Goal: Task Accomplishment & Management: Use online tool/utility

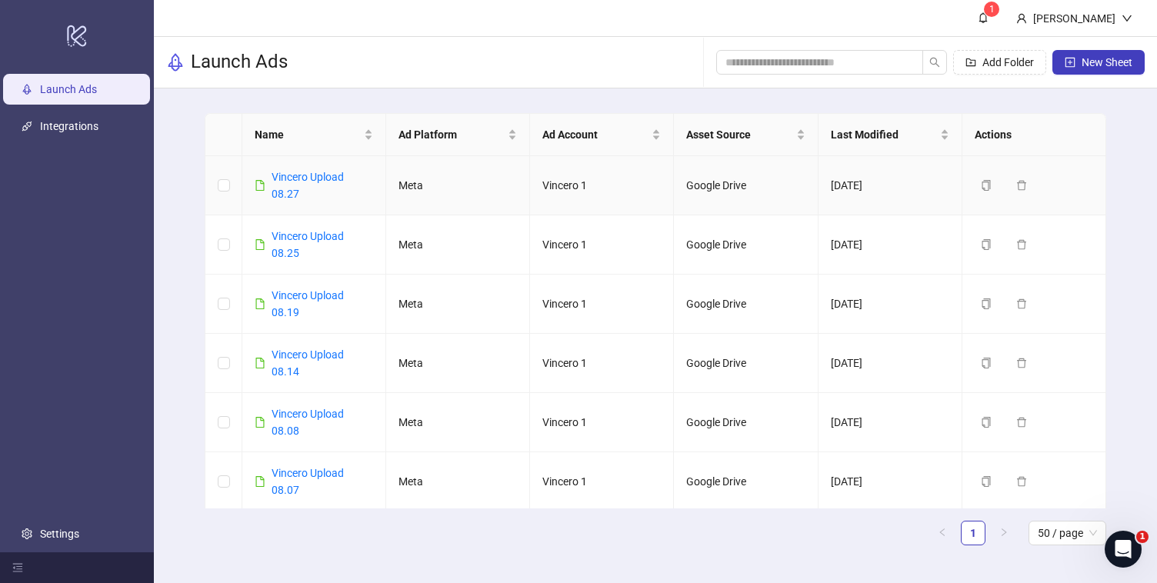
click at [297, 185] on div "Vincero Upload 08.27" at bounding box center [323, 185] width 102 height 34
click at [288, 172] on link "Vincero Upload 08.27" at bounding box center [308, 185] width 72 height 29
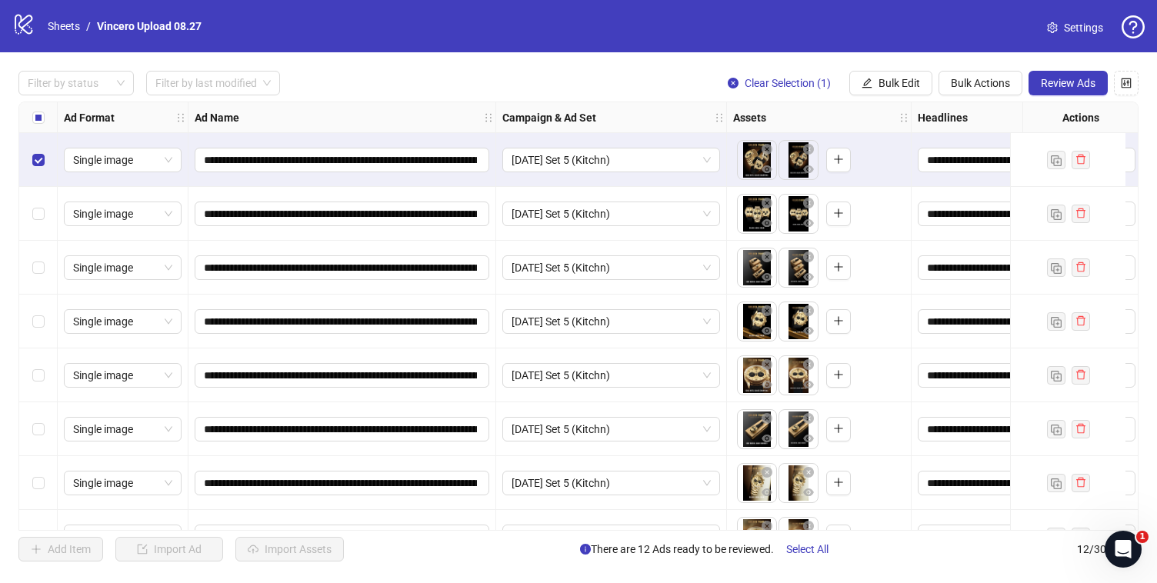
scroll to position [0, 563]
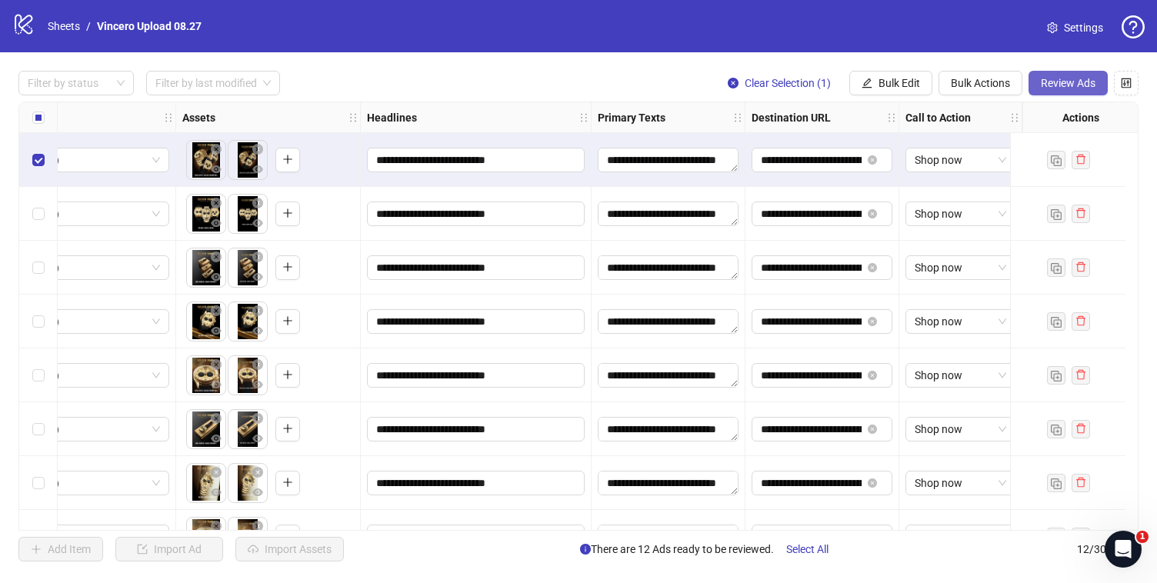
click at [1077, 93] on button "Review Ads" at bounding box center [1067, 83] width 79 height 25
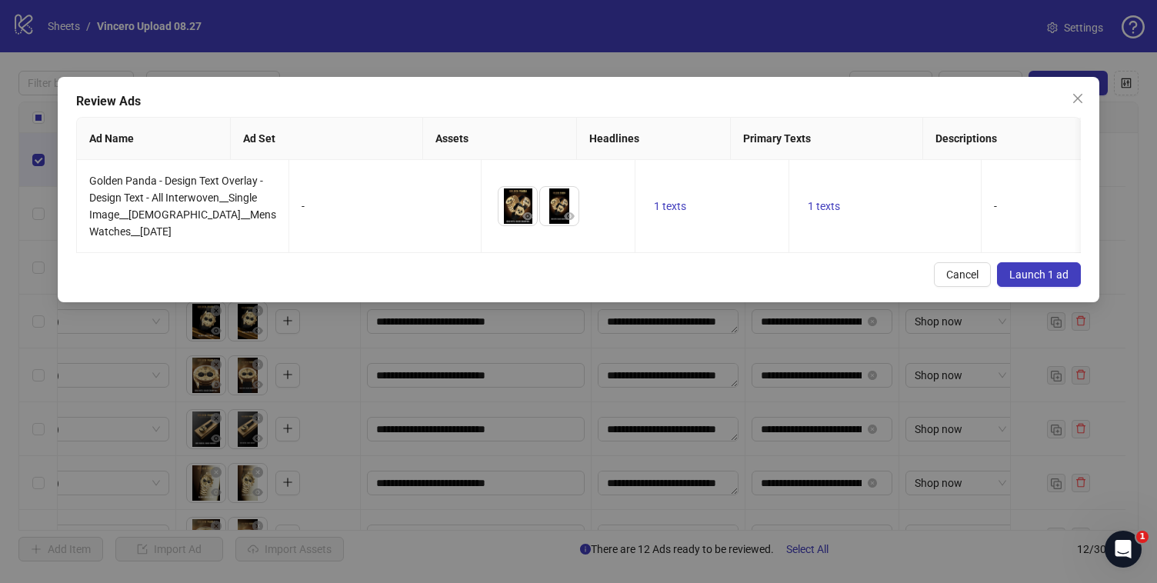
click at [1070, 287] on button "Launch 1 ad" at bounding box center [1039, 274] width 84 height 25
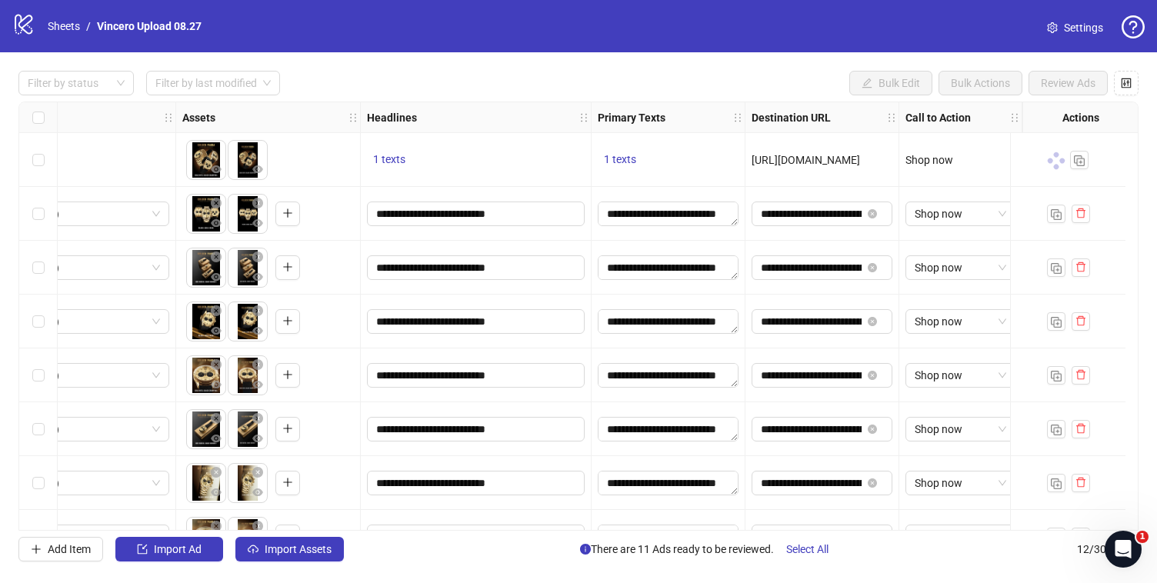
click at [30, 204] on div "Select row 2" at bounding box center [38, 214] width 38 height 54
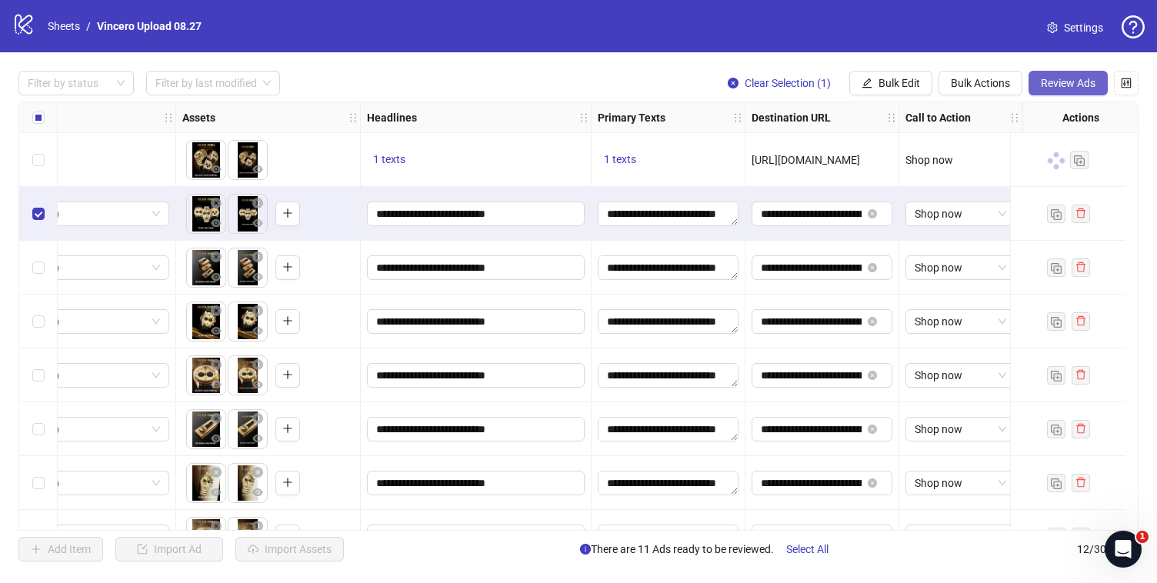
click at [1076, 87] on span "Review Ads" at bounding box center [1068, 83] width 55 height 12
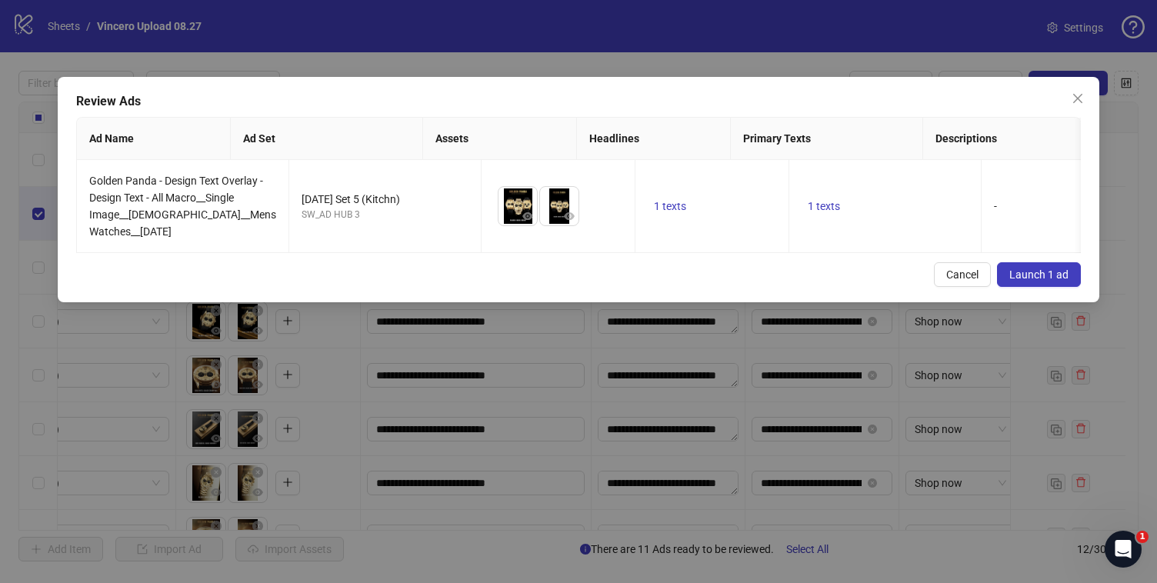
click at [1026, 281] on span "Launch 1 ad" at bounding box center [1038, 274] width 59 height 12
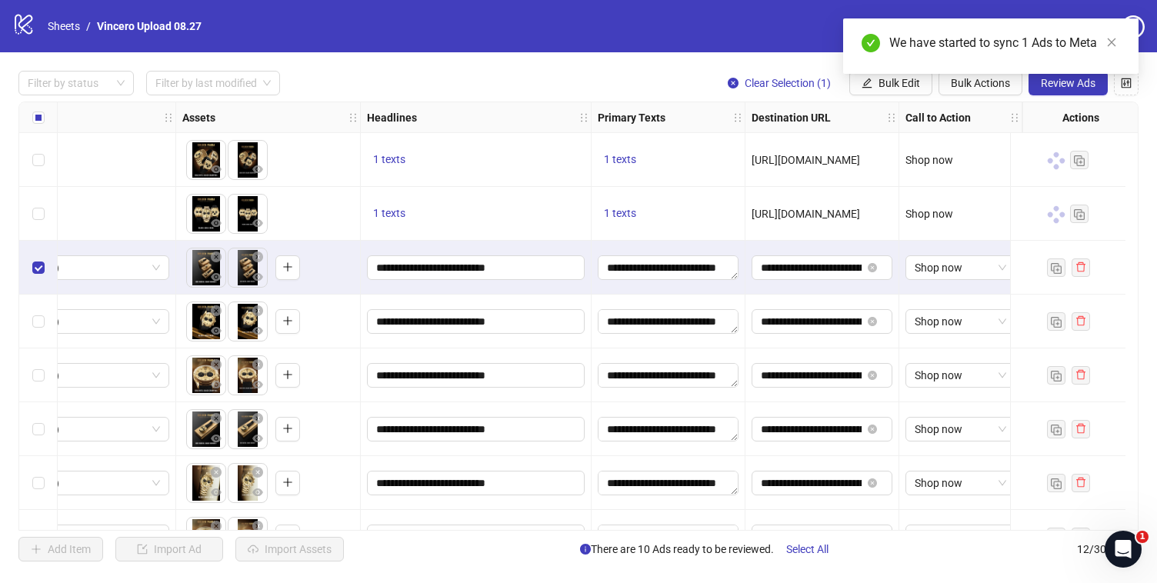
click at [1079, 74] on div "We have started to sync 1 Ads to Meta" at bounding box center [990, 45] width 295 height 55
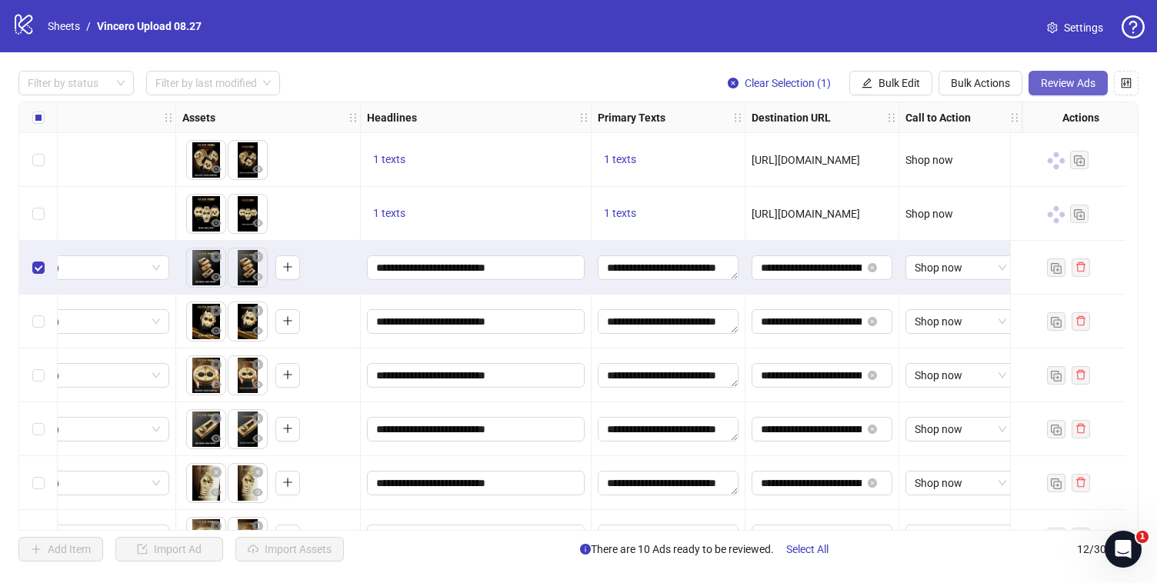
click at [1068, 91] on button "Review Ads" at bounding box center [1067, 83] width 79 height 25
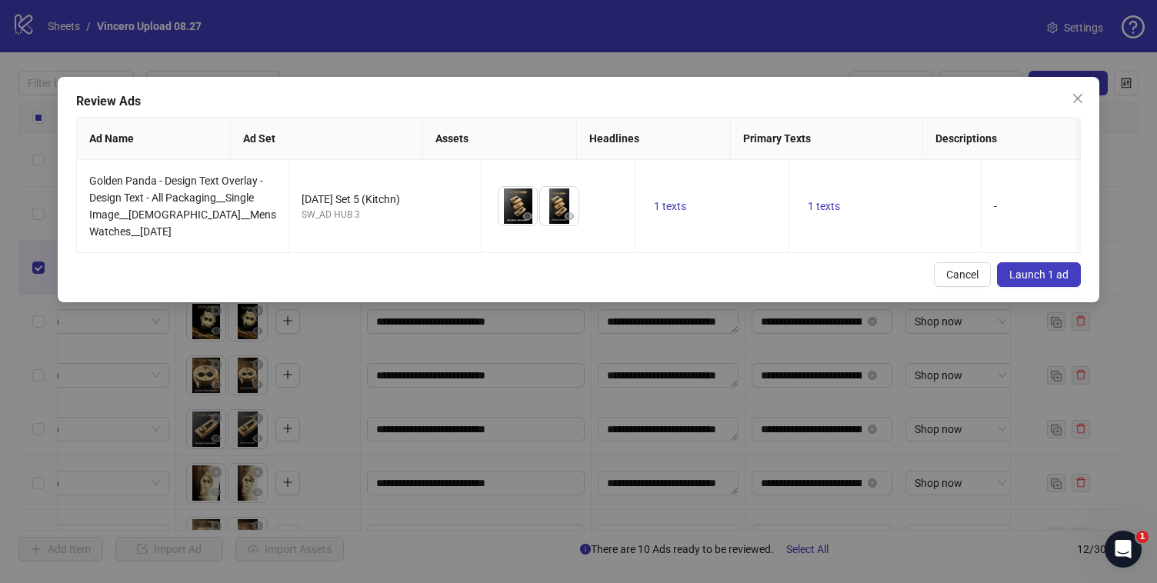
click at [1028, 281] on span "Launch 1 ad" at bounding box center [1038, 274] width 59 height 12
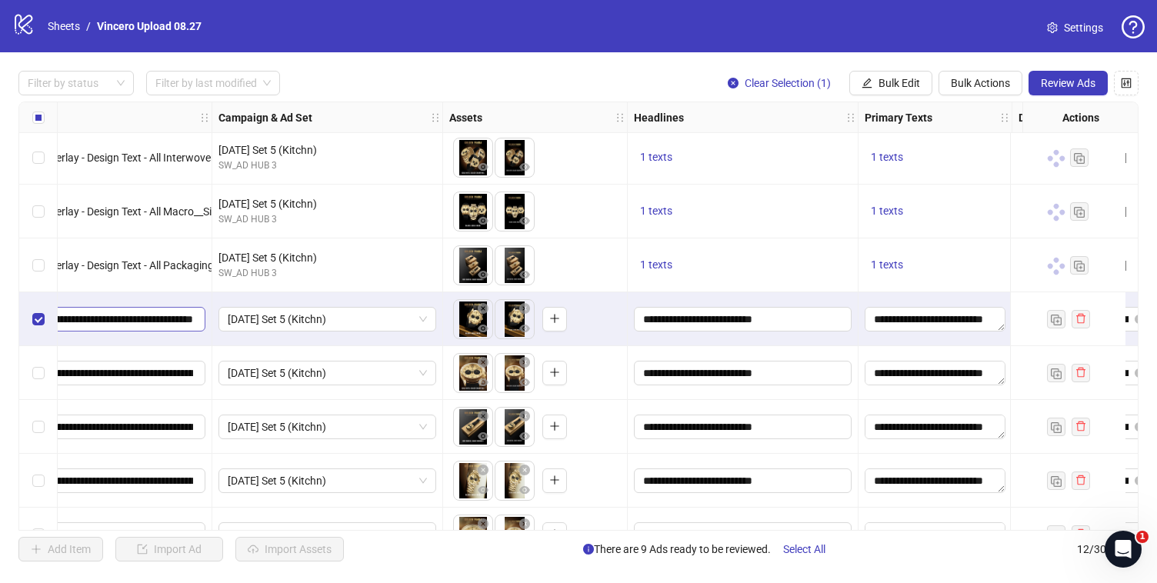
scroll to position [0, 305]
click at [1046, 85] on span "Review Ads" at bounding box center [1068, 83] width 55 height 12
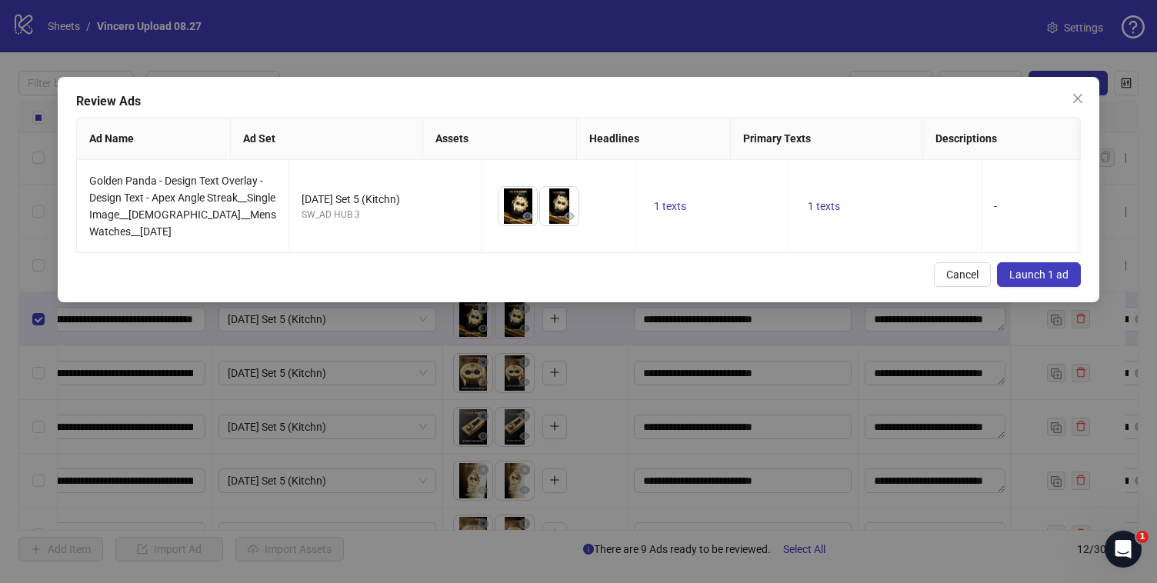
click at [1041, 281] on span "Launch 1 ad" at bounding box center [1038, 274] width 59 height 12
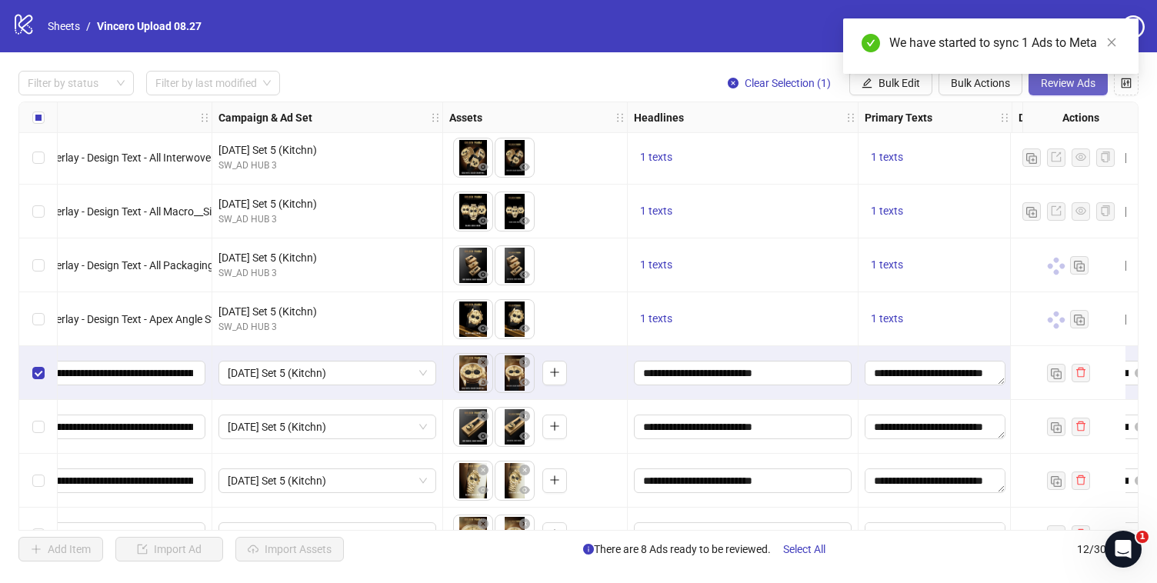
click at [1049, 94] on button "Review Ads" at bounding box center [1067, 83] width 79 height 25
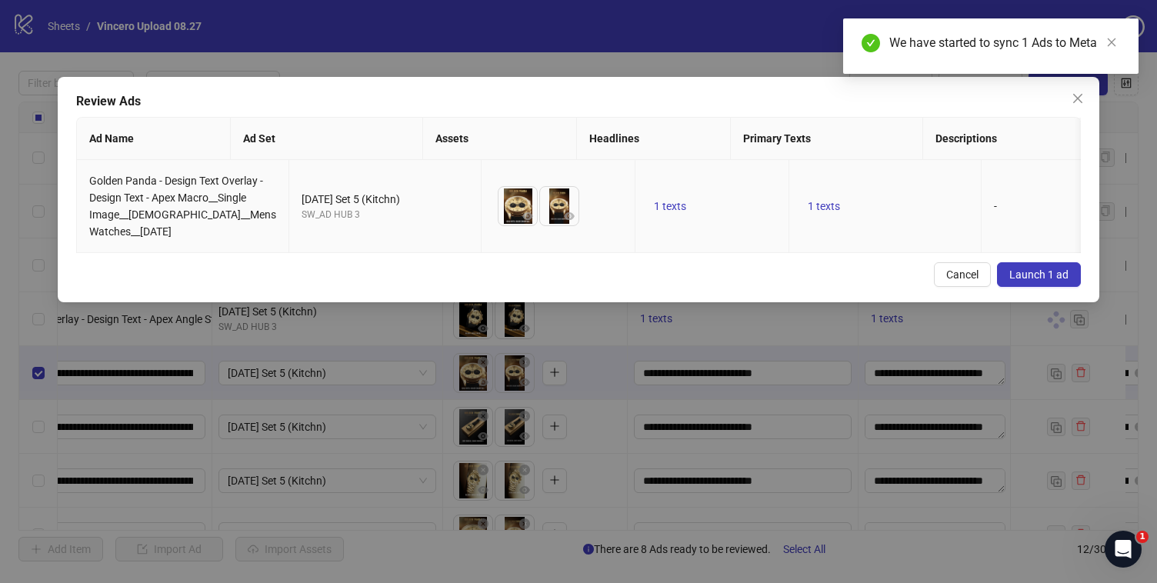
drag, startPoint x: 1050, startPoint y: 295, endPoint x: 913, endPoint y: 210, distance: 161.0
click at [913, 210] on div "Review Ads Ad Name Ad Set Assets Headlines Primary Texts Descriptions Destinati…" at bounding box center [578, 189] width 1041 height 225
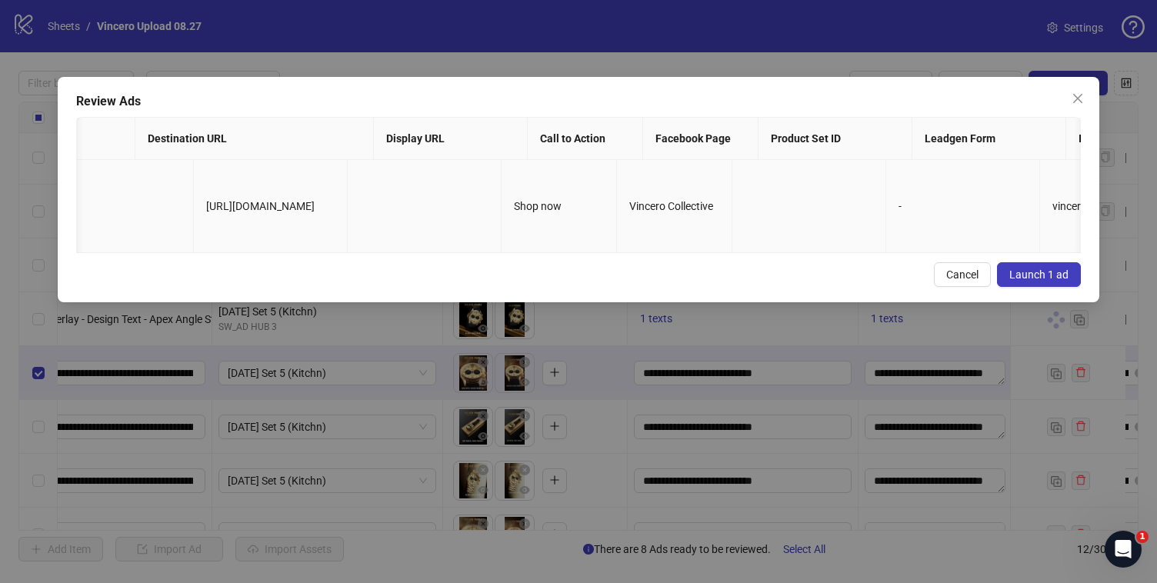
scroll to position [0, 1316]
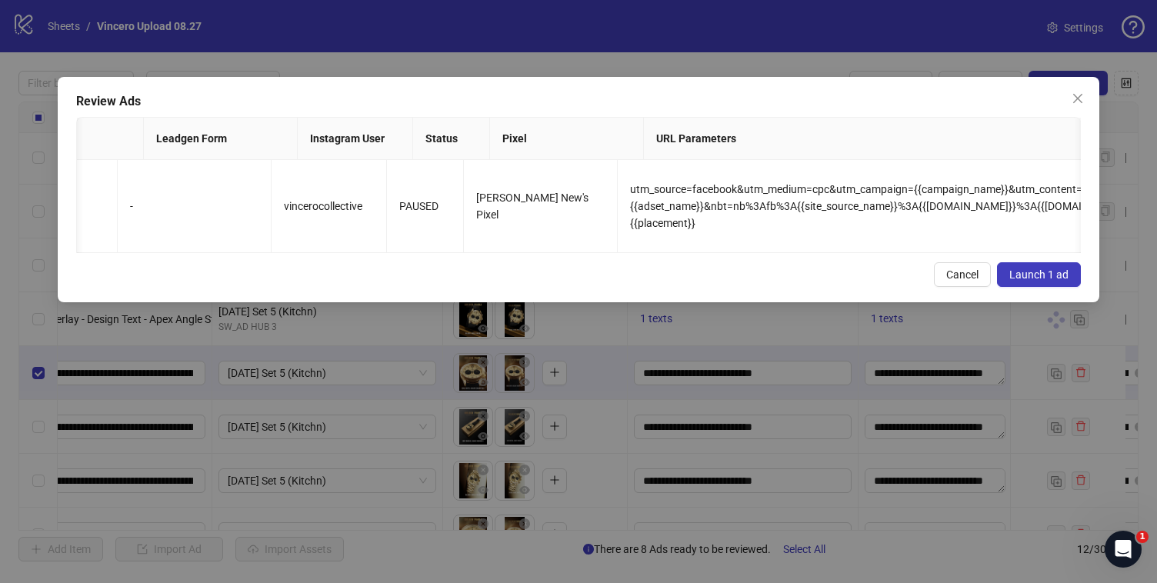
click at [1036, 272] on div "Review Ads Ad Name Ad Set Assets Headlines Primary Texts Descriptions Destinati…" at bounding box center [578, 189] width 1041 height 225
click at [1041, 281] on span "Launch 1 ad" at bounding box center [1038, 274] width 59 height 12
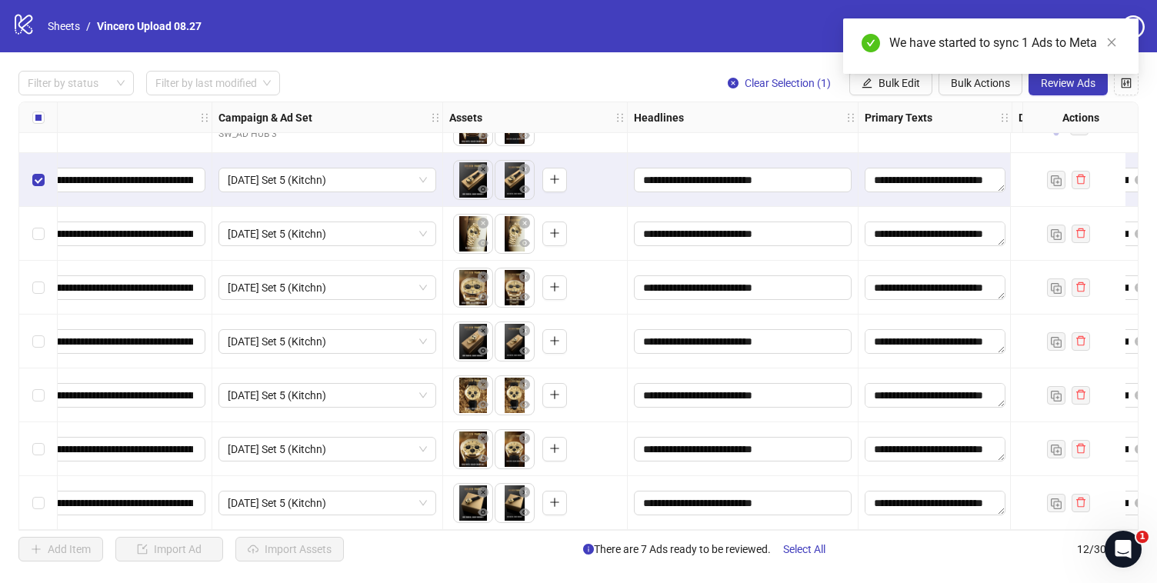
click at [1085, 74] on div "We have started to sync 1 Ads to Meta" at bounding box center [990, 45] width 295 height 55
click at [1072, 86] on span "Review Ads" at bounding box center [1068, 83] width 55 height 12
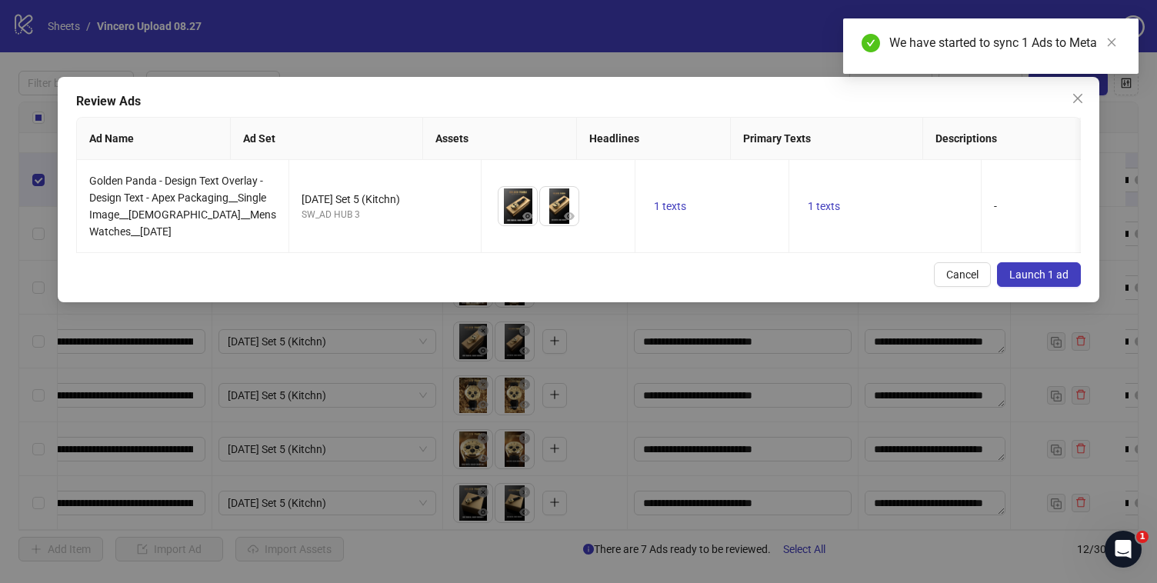
click at [1033, 281] on span "Launch 1 ad" at bounding box center [1038, 274] width 59 height 12
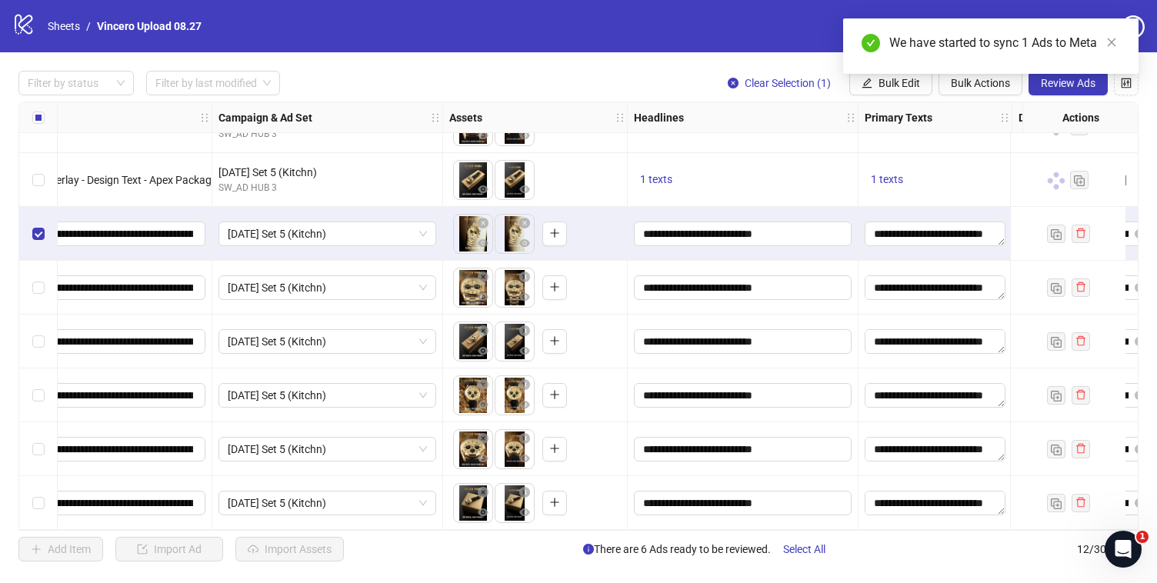
click at [1077, 74] on div "We have started to sync 1 Ads to Meta" at bounding box center [990, 45] width 295 height 55
click at [1070, 91] on button "Review Ads" at bounding box center [1067, 83] width 79 height 25
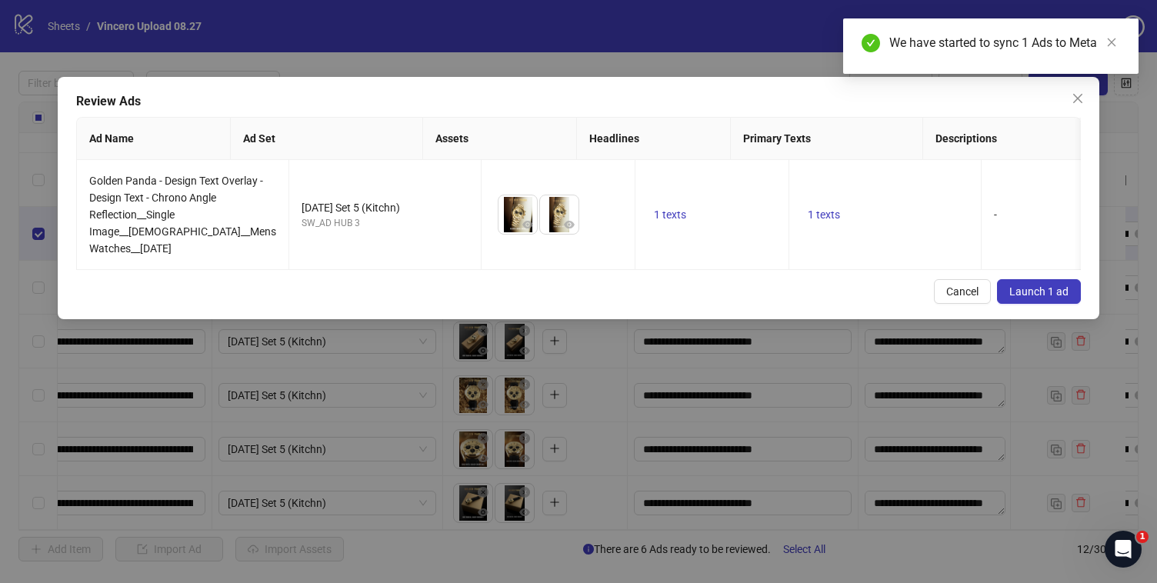
click at [1039, 298] on span "Launch 1 ad" at bounding box center [1038, 291] width 59 height 12
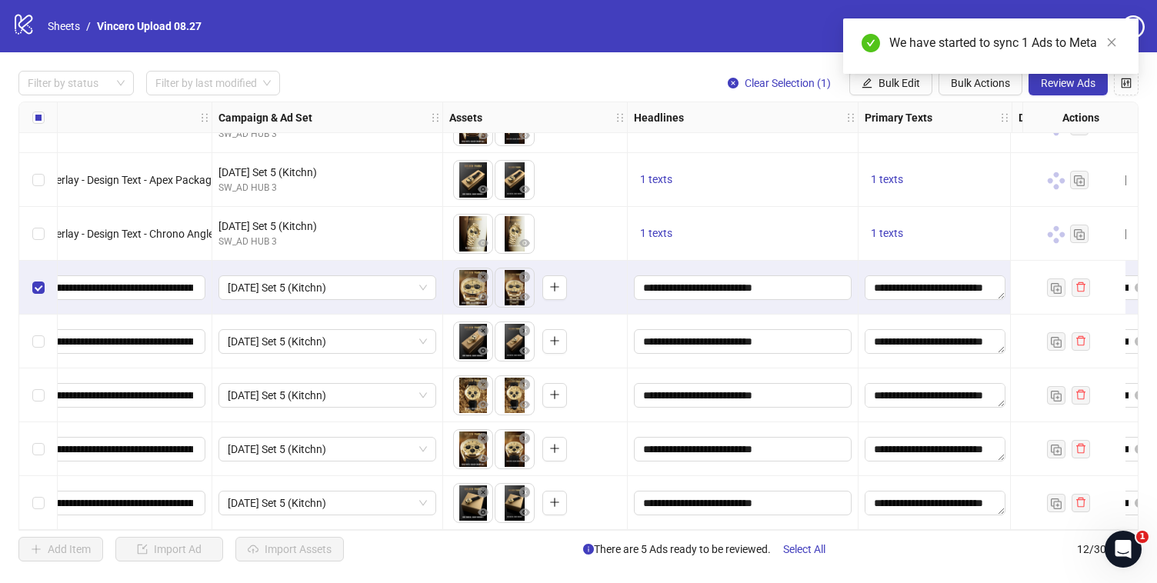
click at [36, 353] on div "Select row 9" at bounding box center [38, 342] width 38 height 54
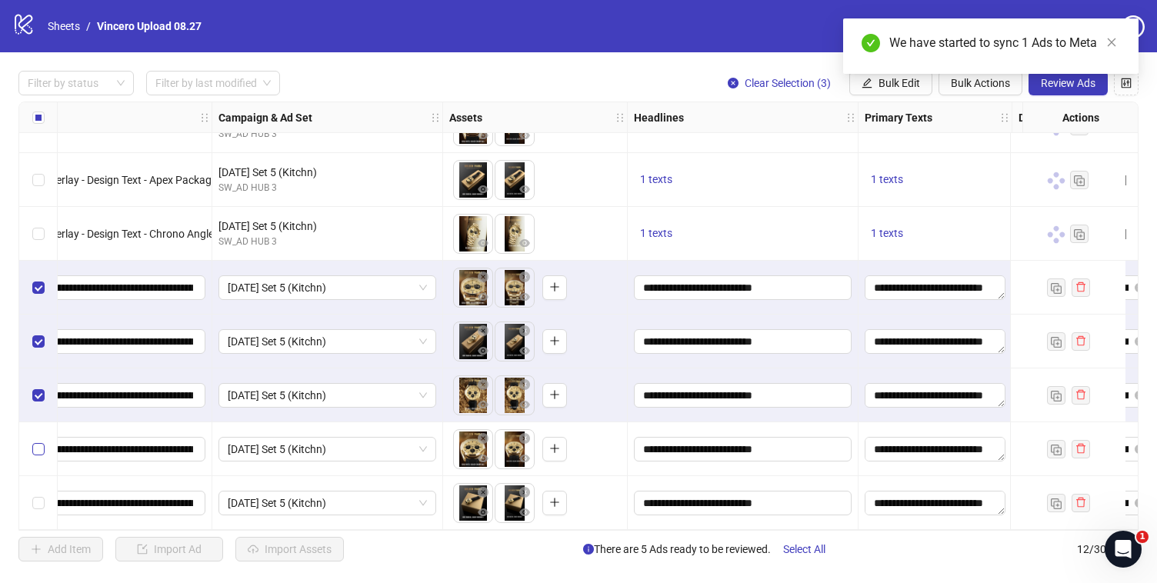
click at [38, 441] on label "Select row 11" at bounding box center [38, 449] width 12 height 17
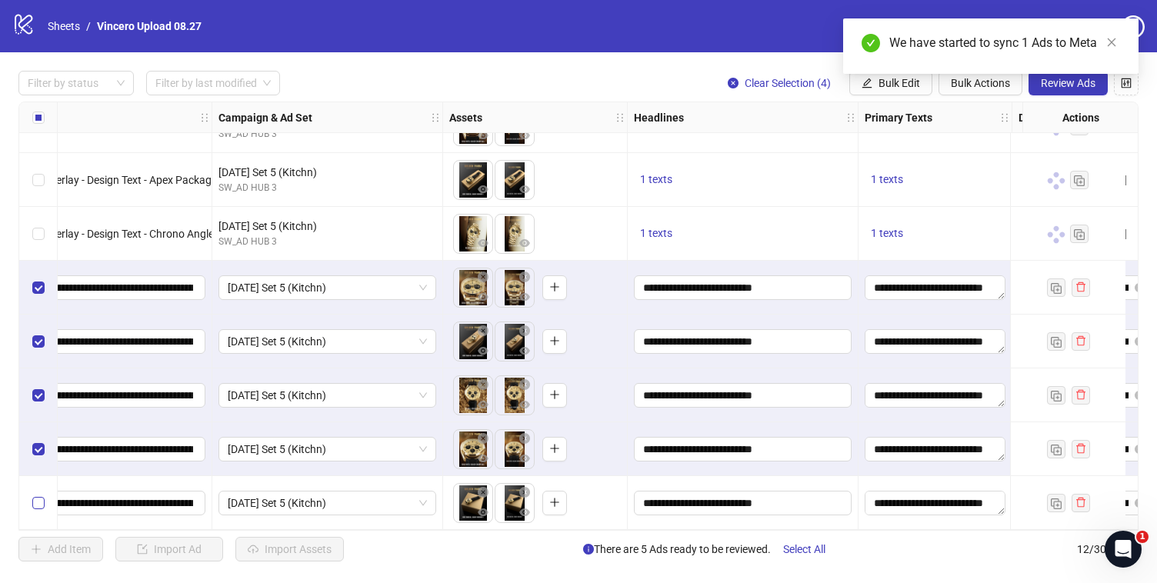
click at [38, 495] on label "Select row 12" at bounding box center [38, 503] width 12 height 17
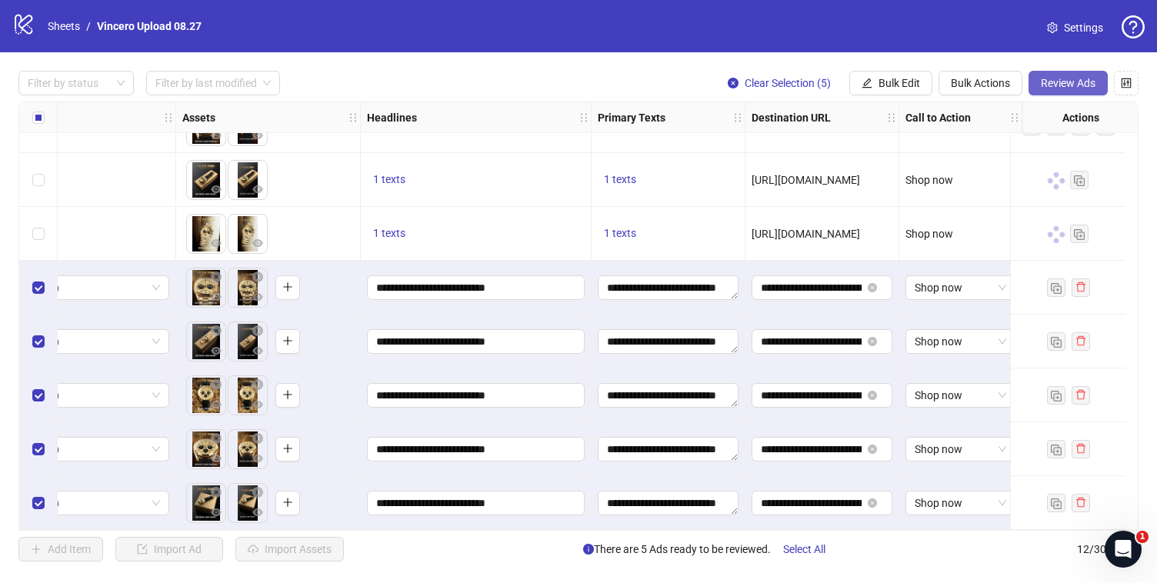
click at [1054, 88] on span "Review Ads" at bounding box center [1068, 83] width 55 height 12
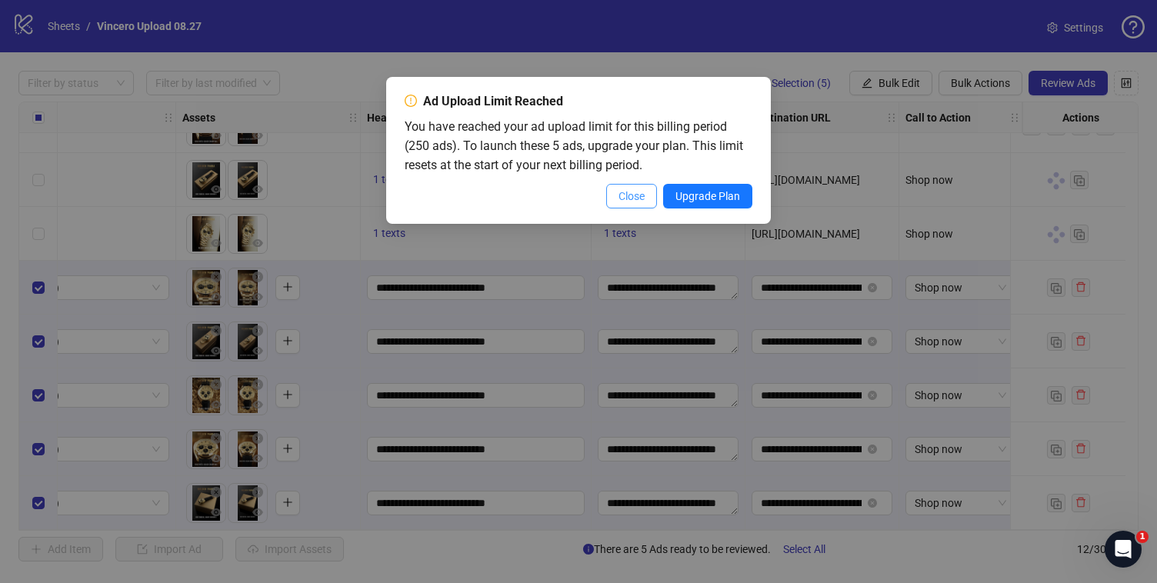
click at [628, 198] on span "Close" at bounding box center [631, 196] width 26 height 12
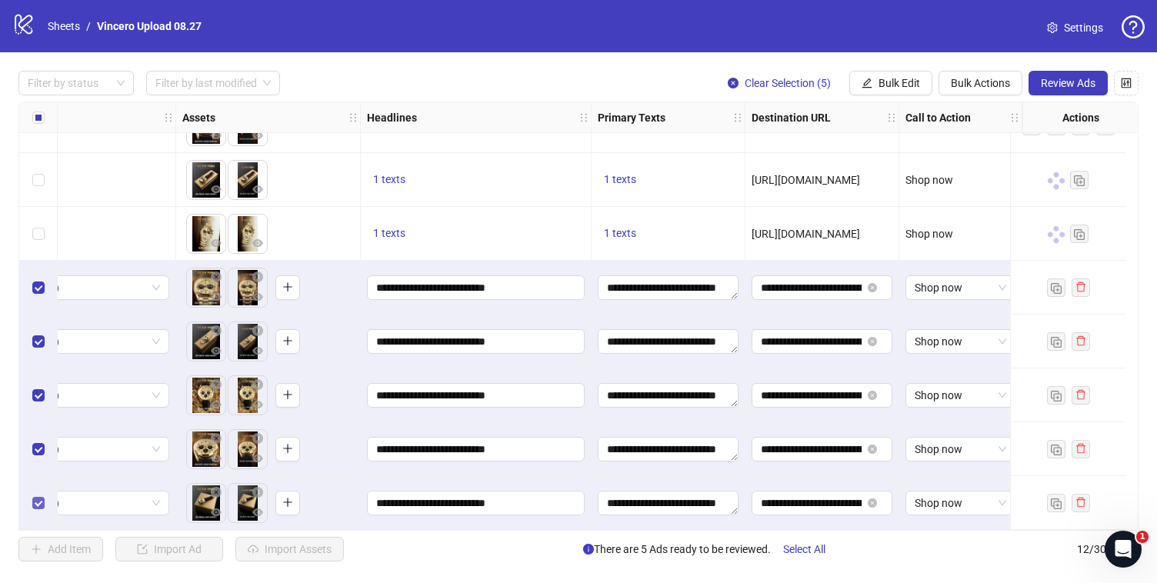
click at [38, 495] on label "Select row 12" at bounding box center [38, 503] width 12 height 17
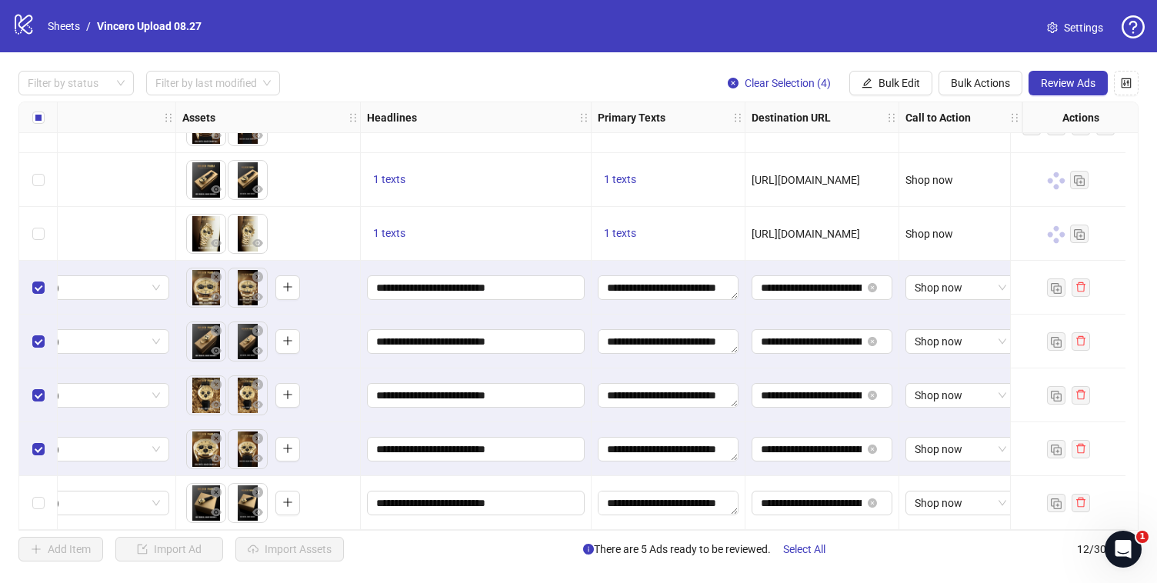
click at [38, 458] on div "Select row 11" at bounding box center [38, 449] width 38 height 54
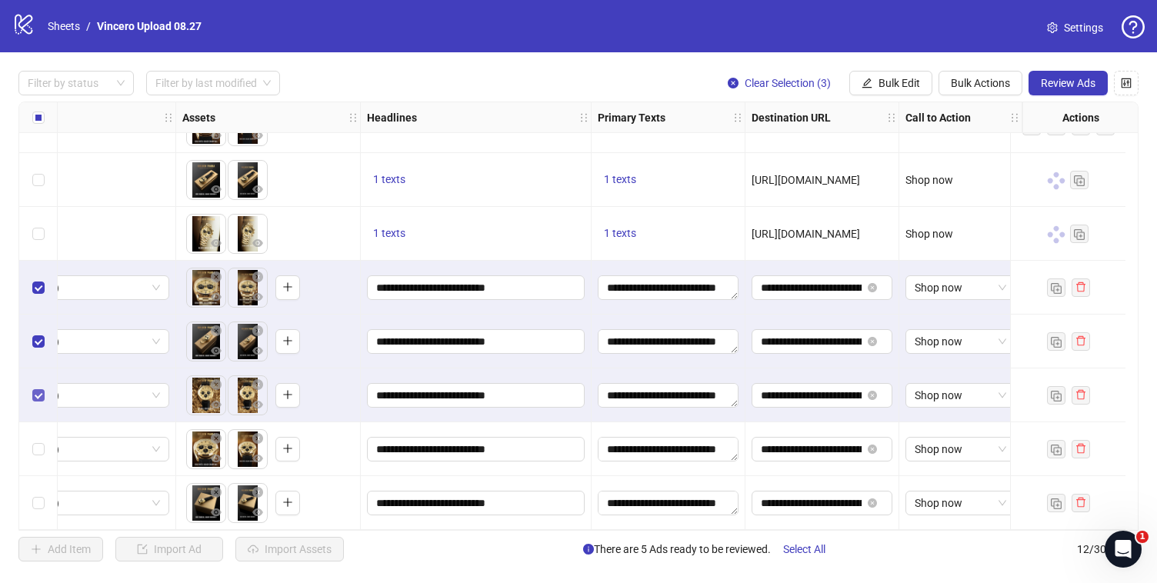
click at [38, 398] on label "Select row 10" at bounding box center [38, 395] width 12 height 17
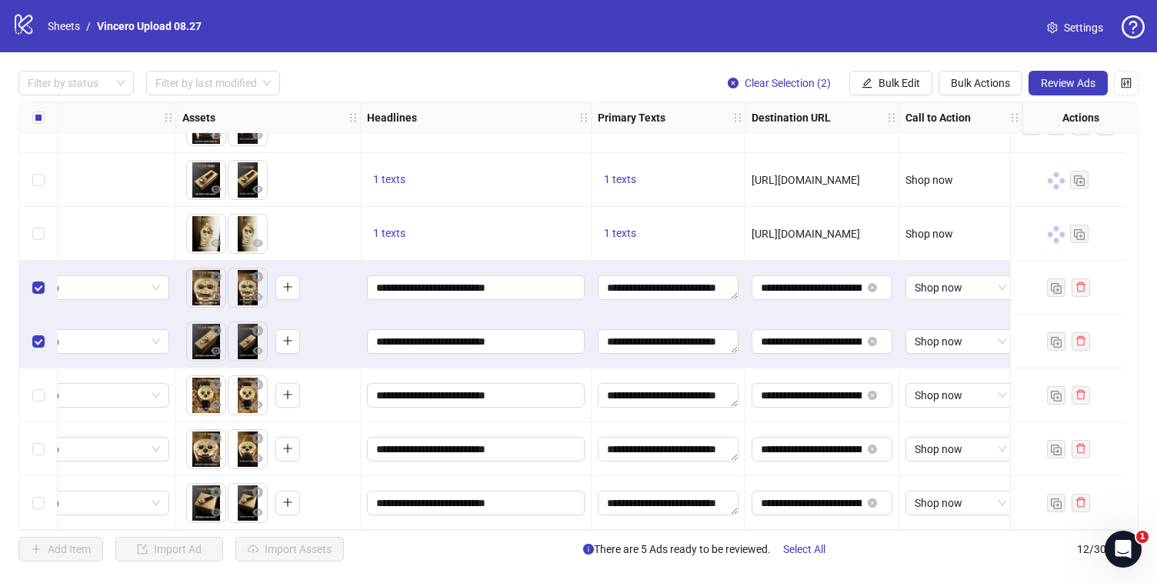
click at [38, 358] on div "Select row 9" at bounding box center [38, 342] width 38 height 54
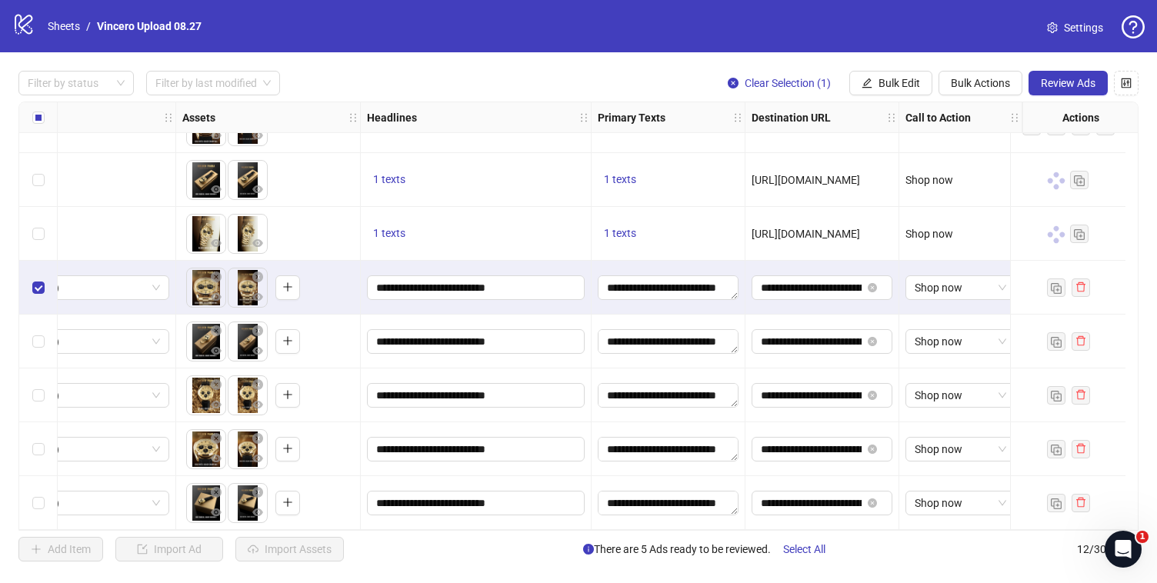
click at [38, 300] on div "Select row 8" at bounding box center [38, 288] width 38 height 54
click at [1071, 79] on span "Review Ads" at bounding box center [1068, 83] width 55 height 12
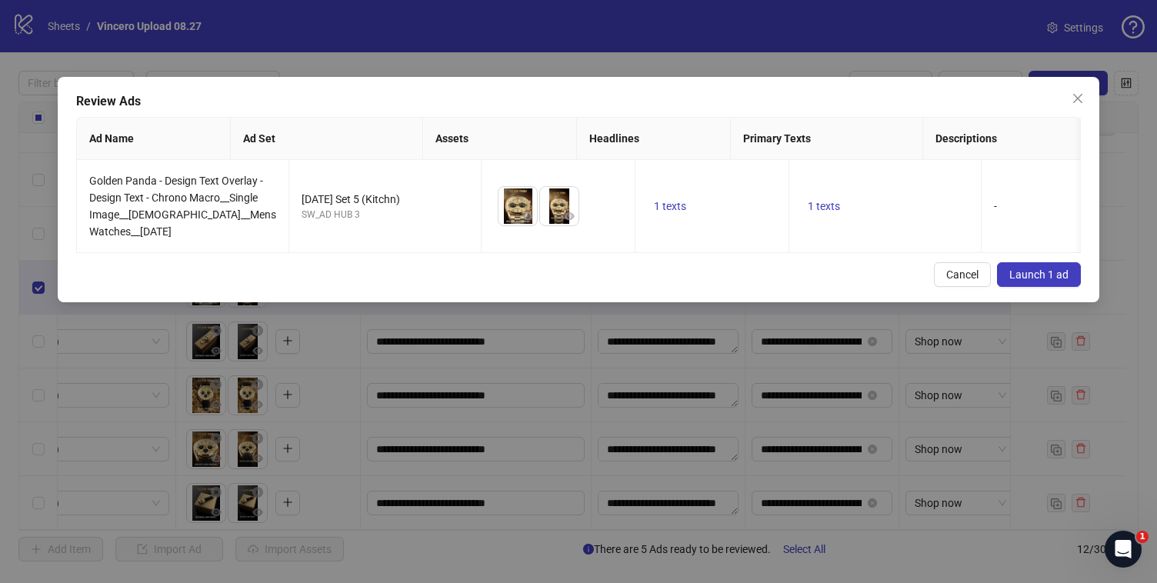
click at [1011, 281] on span "Launch 1 ad" at bounding box center [1038, 274] width 59 height 12
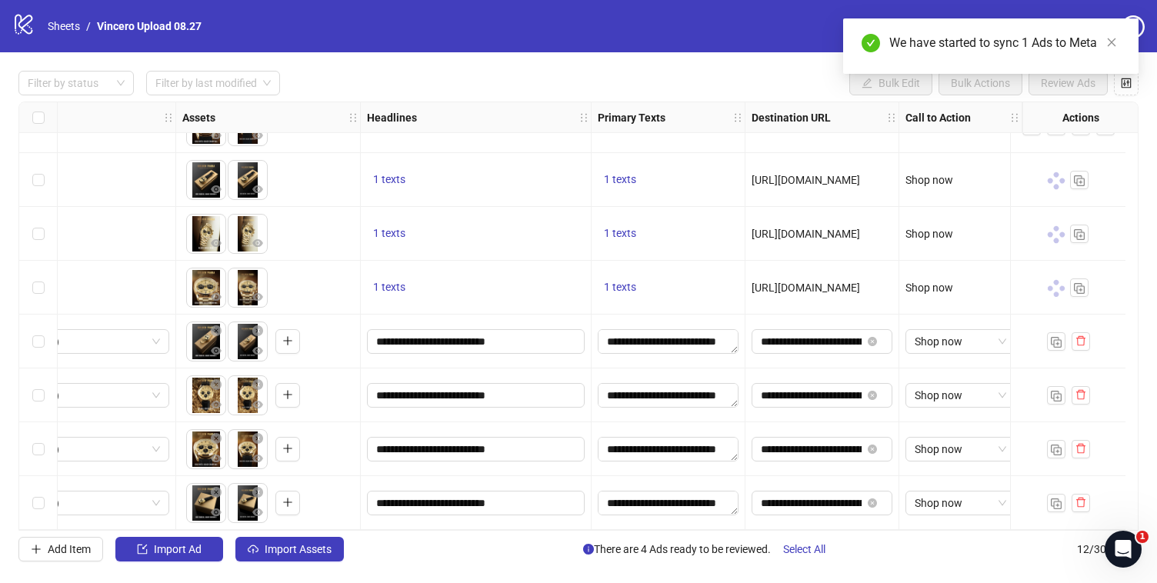
click at [49, 333] on div "Select row 9" at bounding box center [38, 342] width 38 height 54
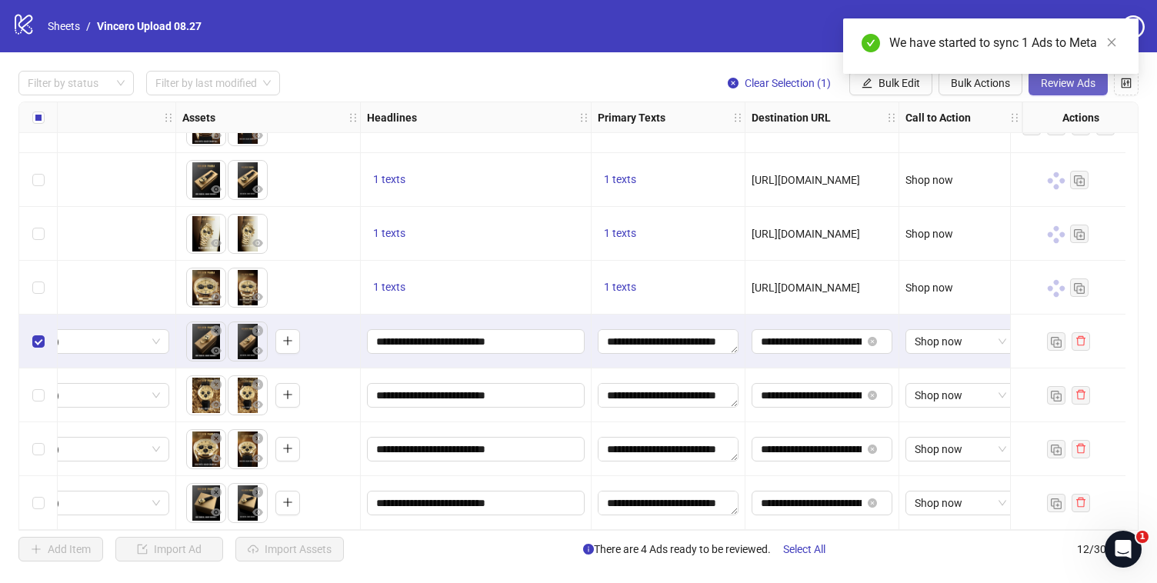
click at [1086, 91] on button "Review Ads" at bounding box center [1067, 83] width 79 height 25
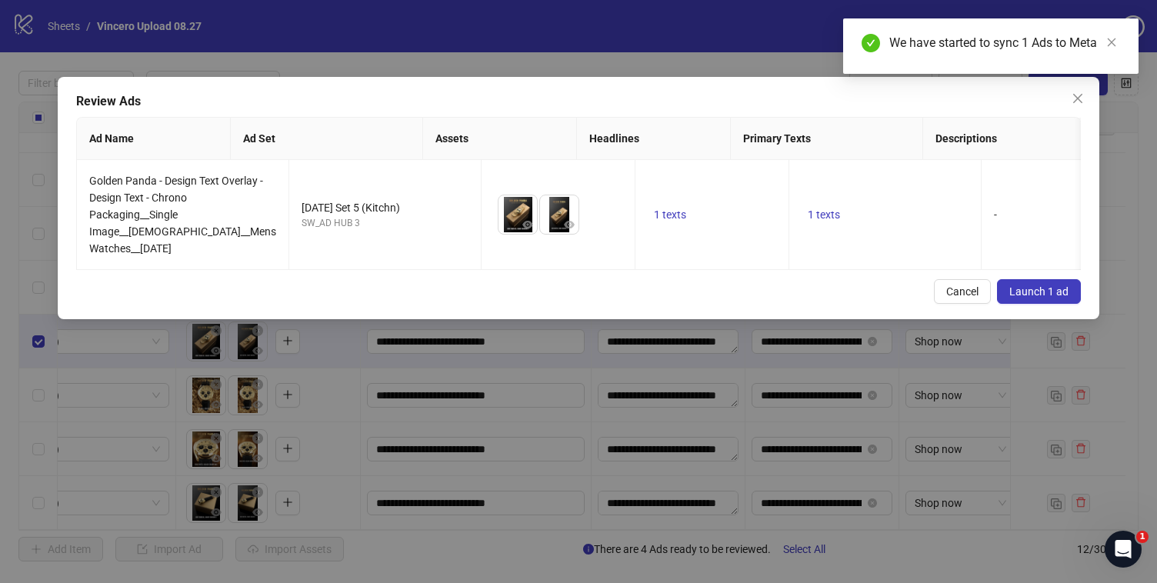
click at [1032, 294] on span "Launch 1 ad" at bounding box center [1038, 291] width 59 height 12
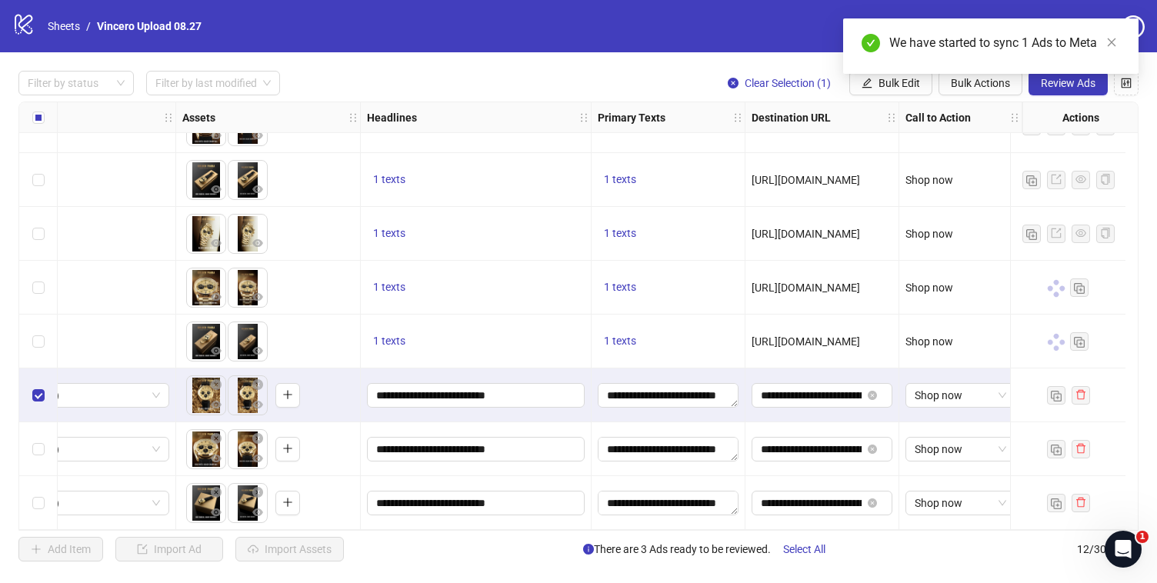
click at [1077, 74] on div "We have started to sync 1 Ads to Meta" at bounding box center [990, 45] width 295 height 55
click at [1075, 74] on div "We have started to sync 1 Ads to Meta" at bounding box center [990, 45] width 295 height 55
click at [1066, 94] on button "Review Ads" at bounding box center [1067, 83] width 79 height 25
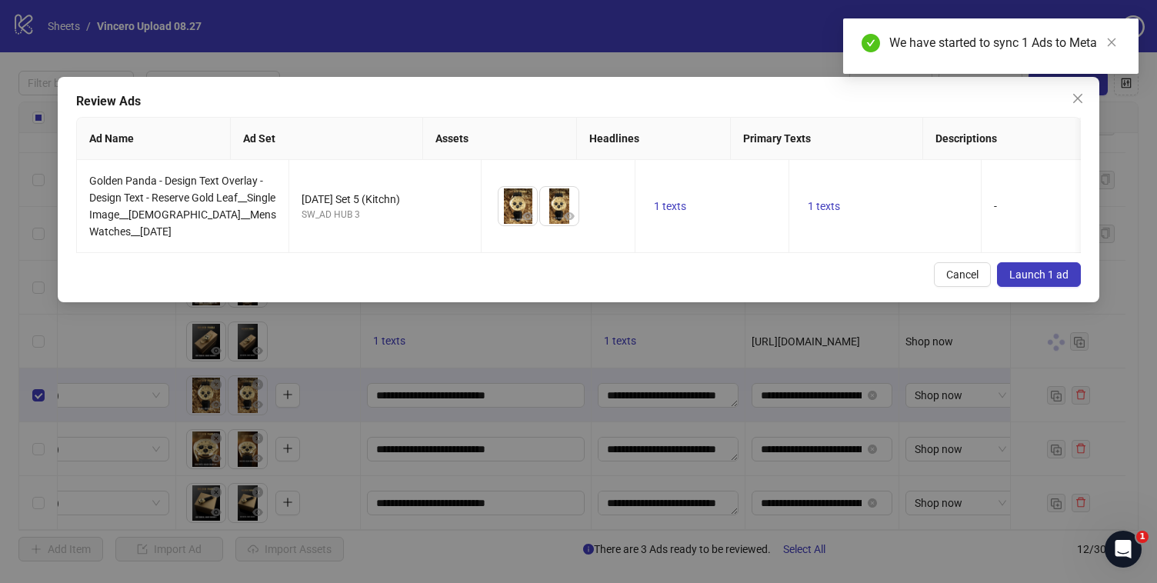
click at [1026, 281] on span "Launch 1 ad" at bounding box center [1038, 274] width 59 height 12
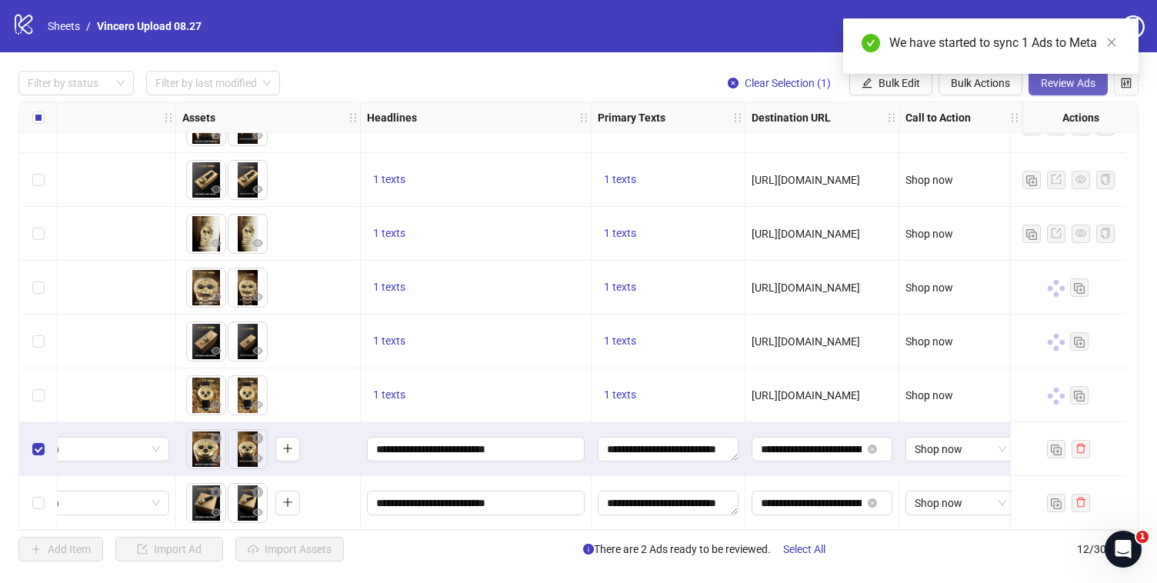
click at [1078, 92] on button "Review Ads" at bounding box center [1067, 83] width 79 height 25
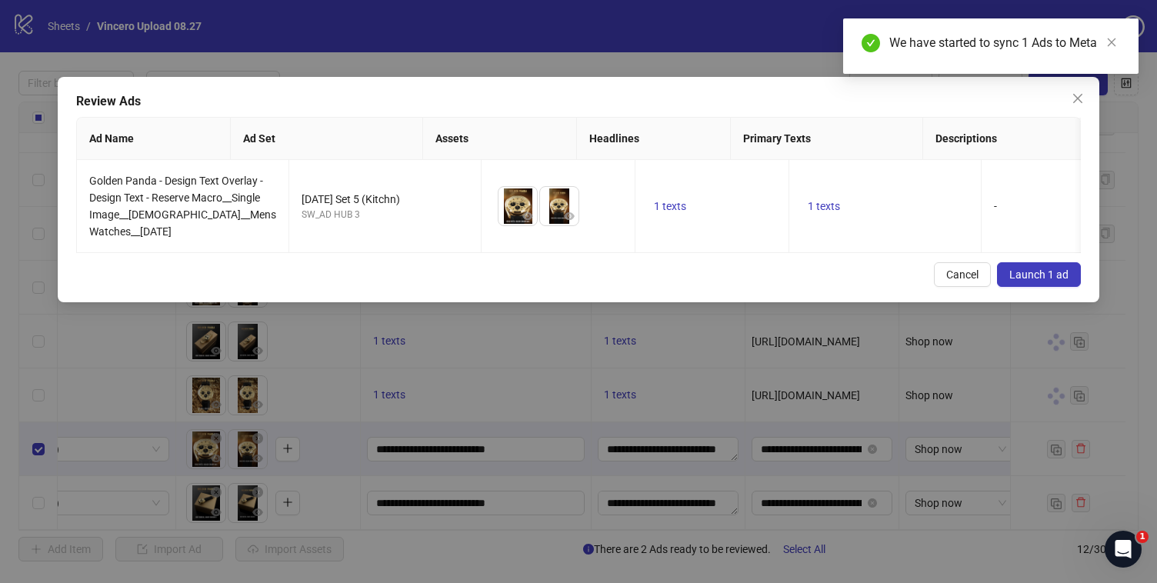
click at [1059, 281] on span "Launch 1 ad" at bounding box center [1038, 274] width 59 height 12
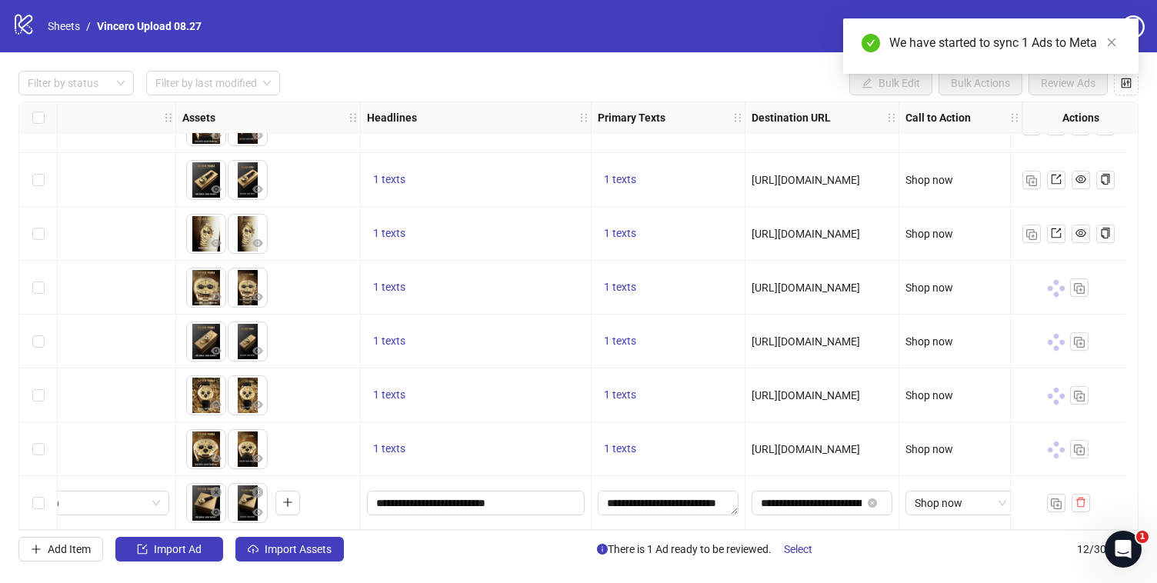
click at [31, 498] on div "Select row 12" at bounding box center [38, 503] width 38 height 54
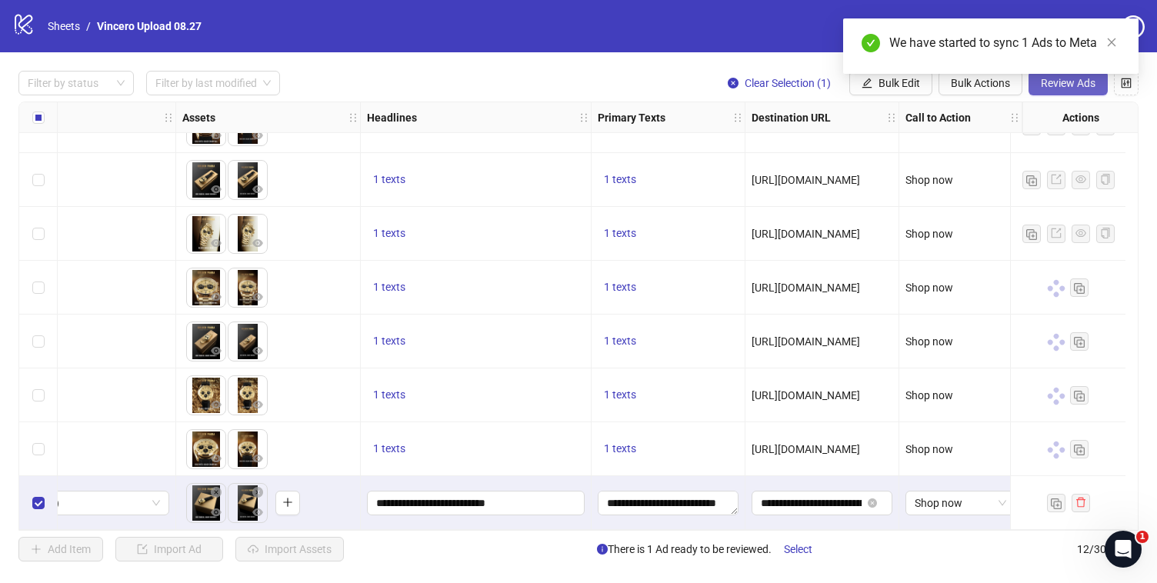
click at [1054, 92] on button "Review Ads" at bounding box center [1067, 83] width 79 height 25
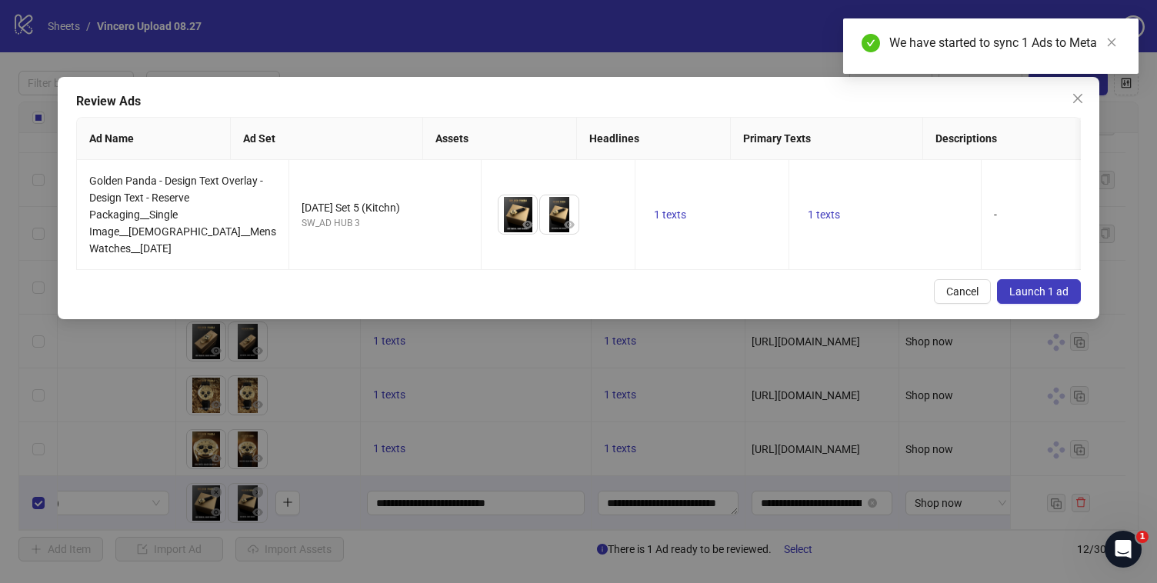
click at [1023, 298] on span "Launch 1 ad" at bounding box center [1038, 291] width 59 height 12
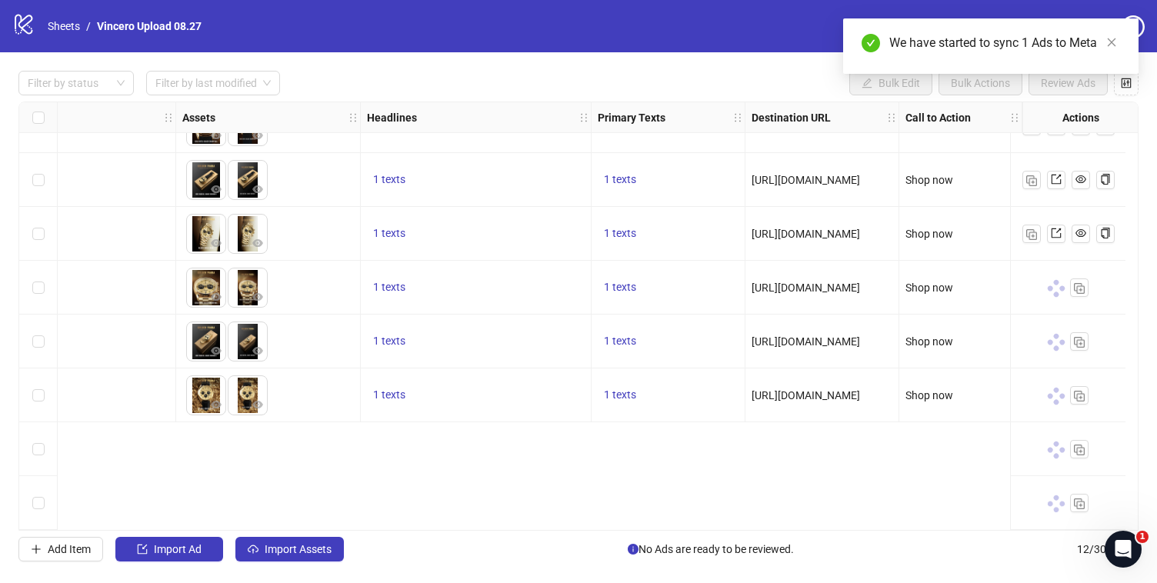
scroll to position [0, 563]
